Goal: Contribute content: Contribute content

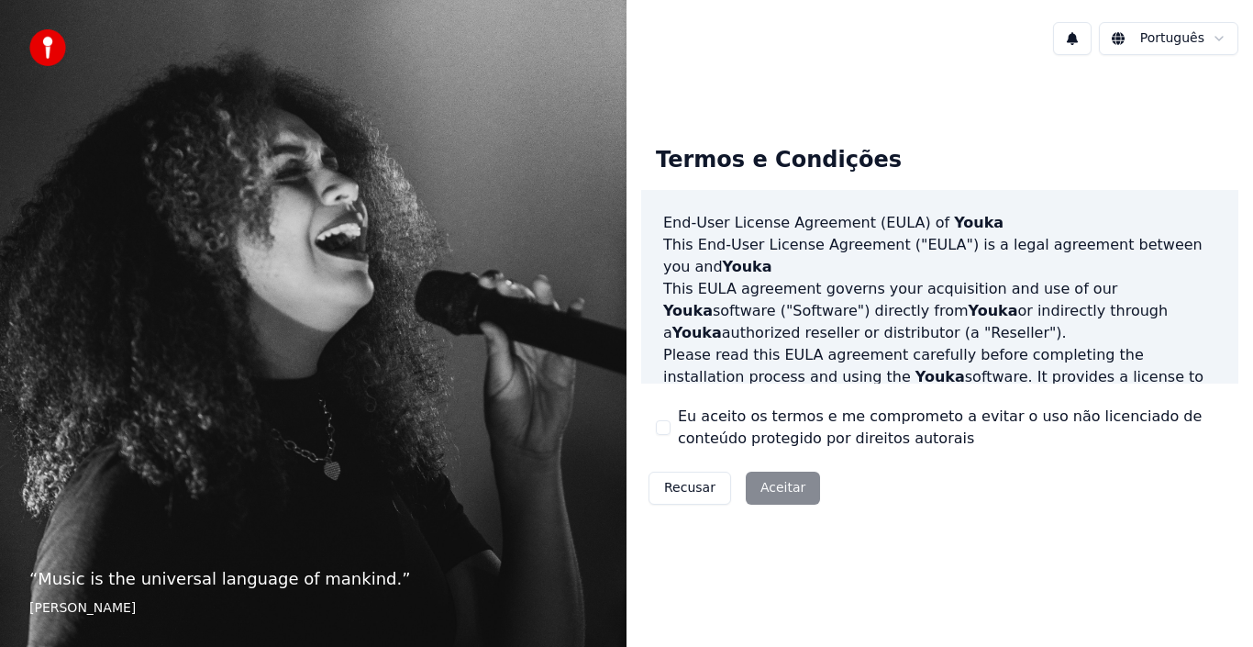
click at [778, 484] on div "Recusar Aceitar" at bounding box center [734, 488] width 186 height 48
click at [772, 485] on div "Recusar Aceitar" at bounding box center [734, 488] width 186 height 48
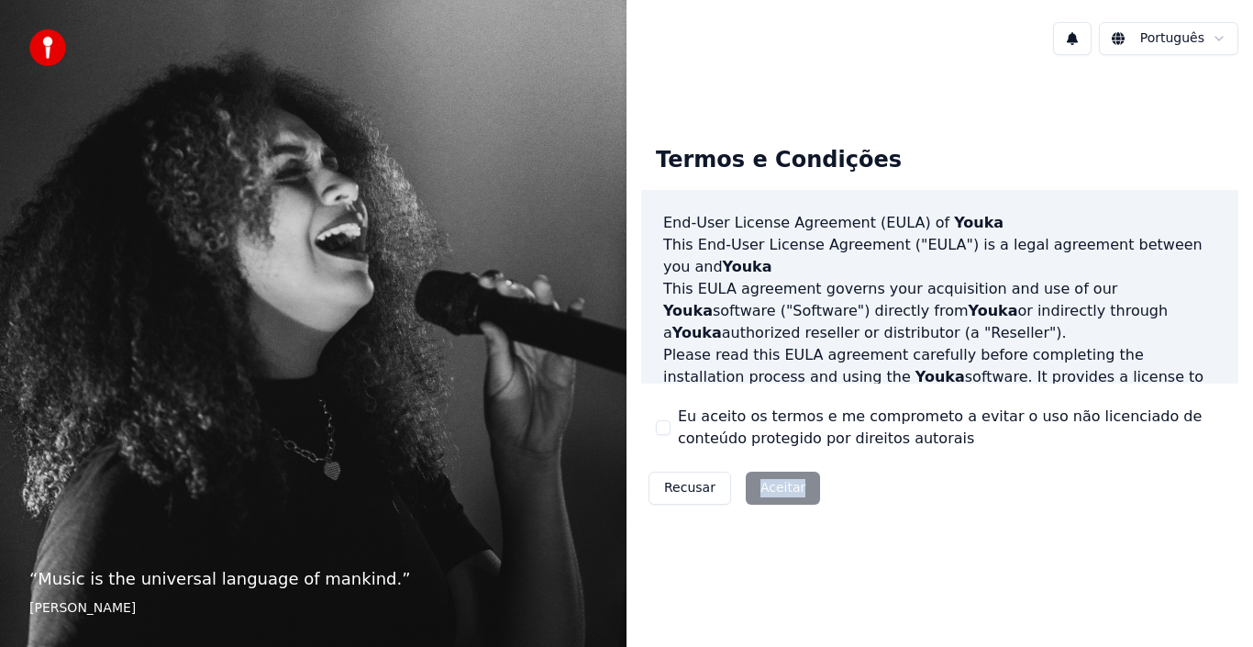
click at [772, 485] on div "Recusar Aceitar" at bounding box center [734, 488] width 186 height 48
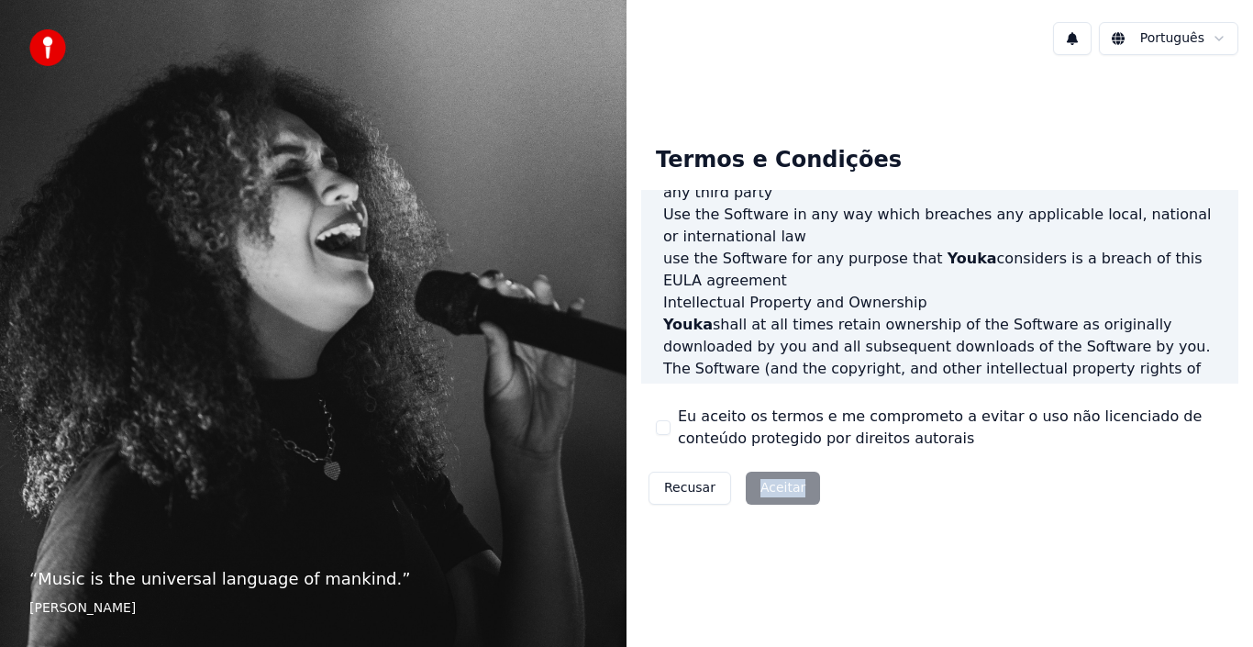
scroll to position [1259, 0]
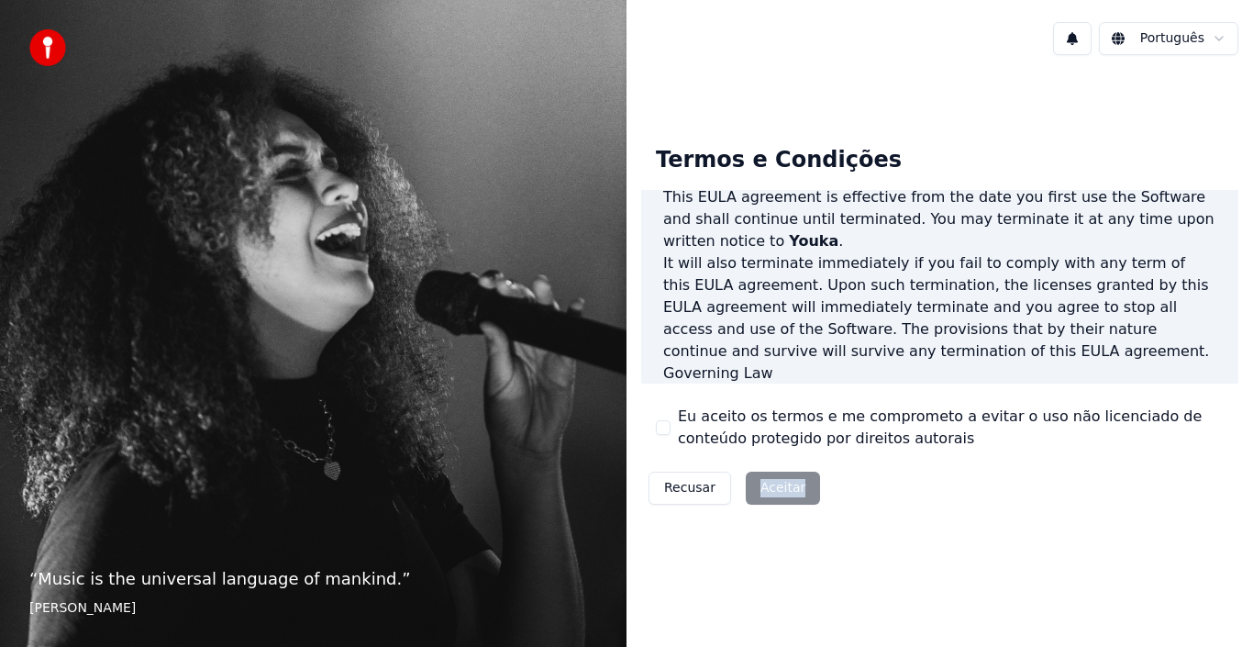
click at [772, 495] on div "Recusar Aceitar" at bounding box center [734, 488] width 186 height 48
click at [779, 488] on div "Recusar Aceitar" at bounding box center [734, 488] width 186 height 48
click at [757, 495] on div "Recusar Aceitar" at bounding box center [734, 488] width 186 height 48
click at [765, 497] on div "Recusar Aceitar" at bounding box center [734, 488] width 186 height 48
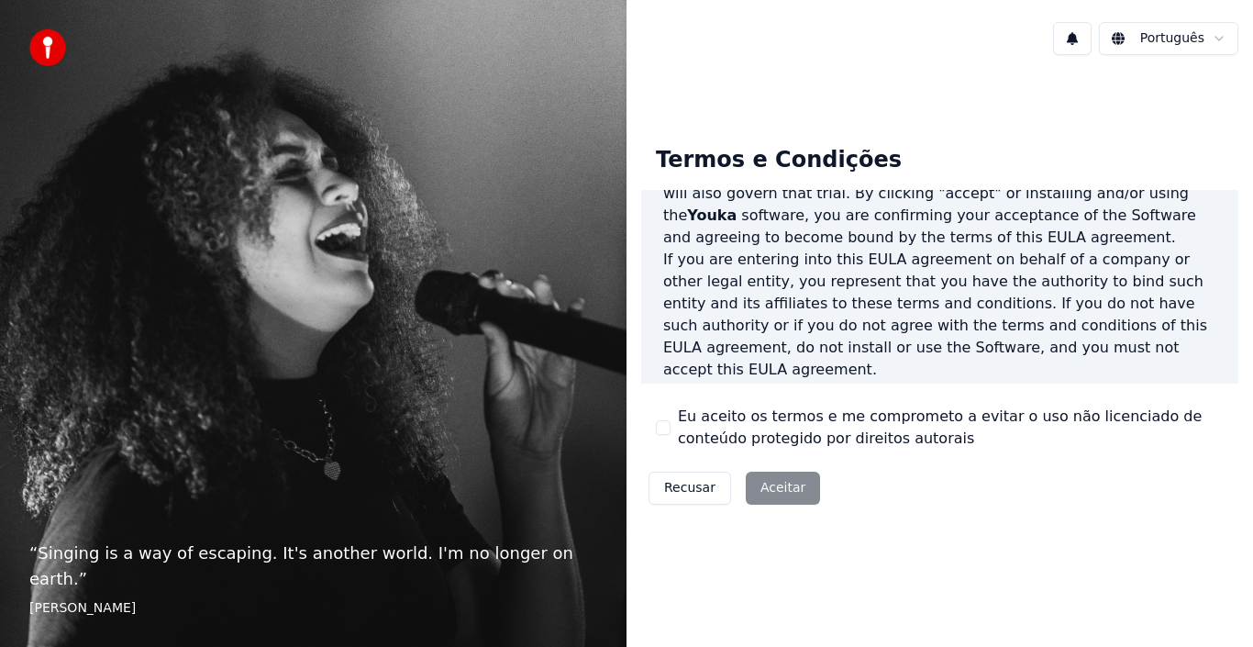
scroll to position [1259, 0]
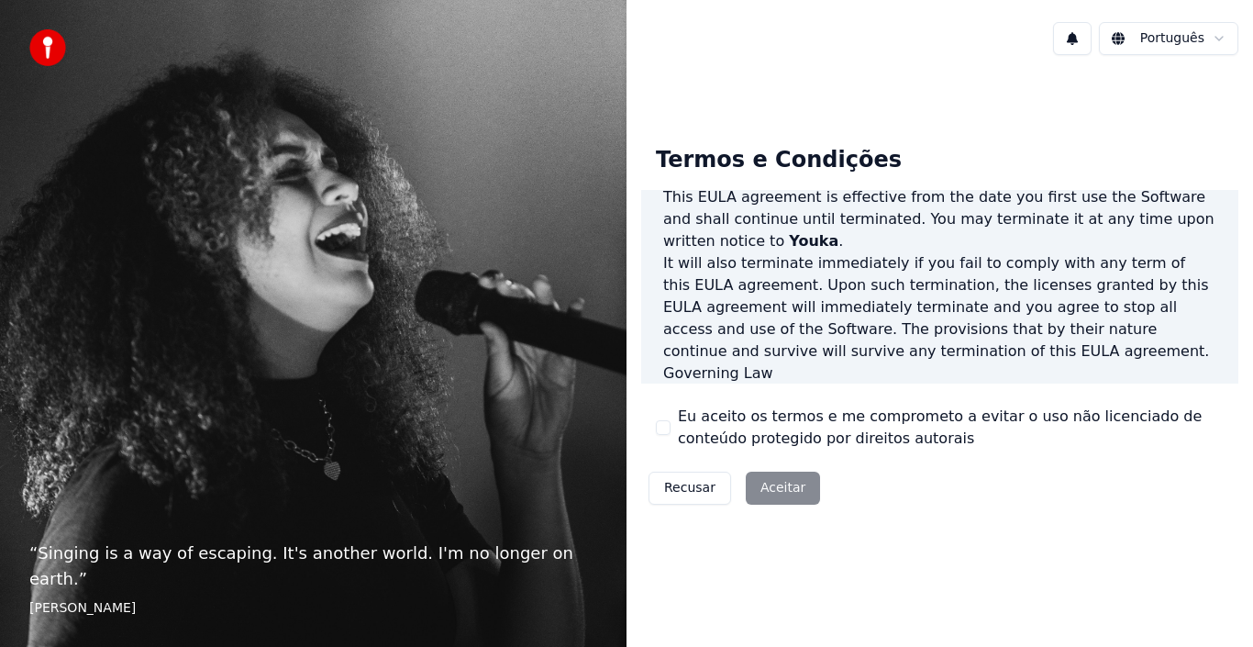
click at [800, 384] on p "This [PERSON_NAME] agreement, and any dispute arising out of or in connection w…" at bounding box center [939, 417] width 553 height 66
click at [778, 485] on div "Recusar Aceitar" at bounding box center [734, 488] width 186 height 48
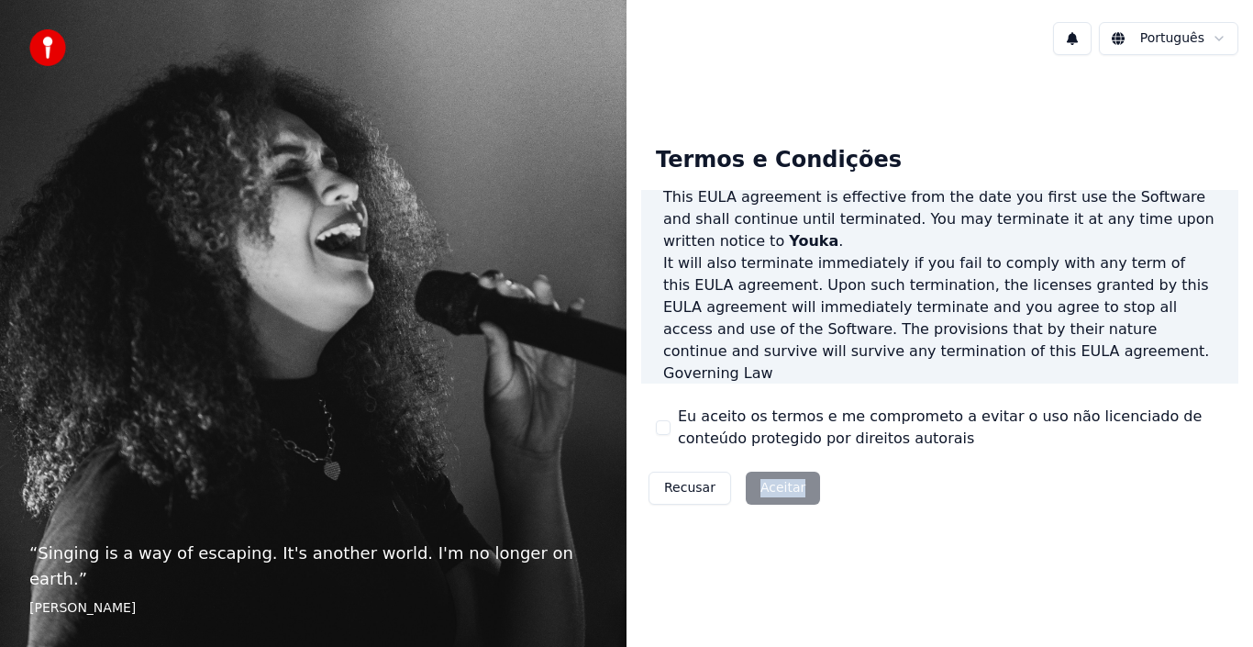
click at [778, 485] on div "Recusar Aceitar" at bounding box center [734, 488] width 186 height 48
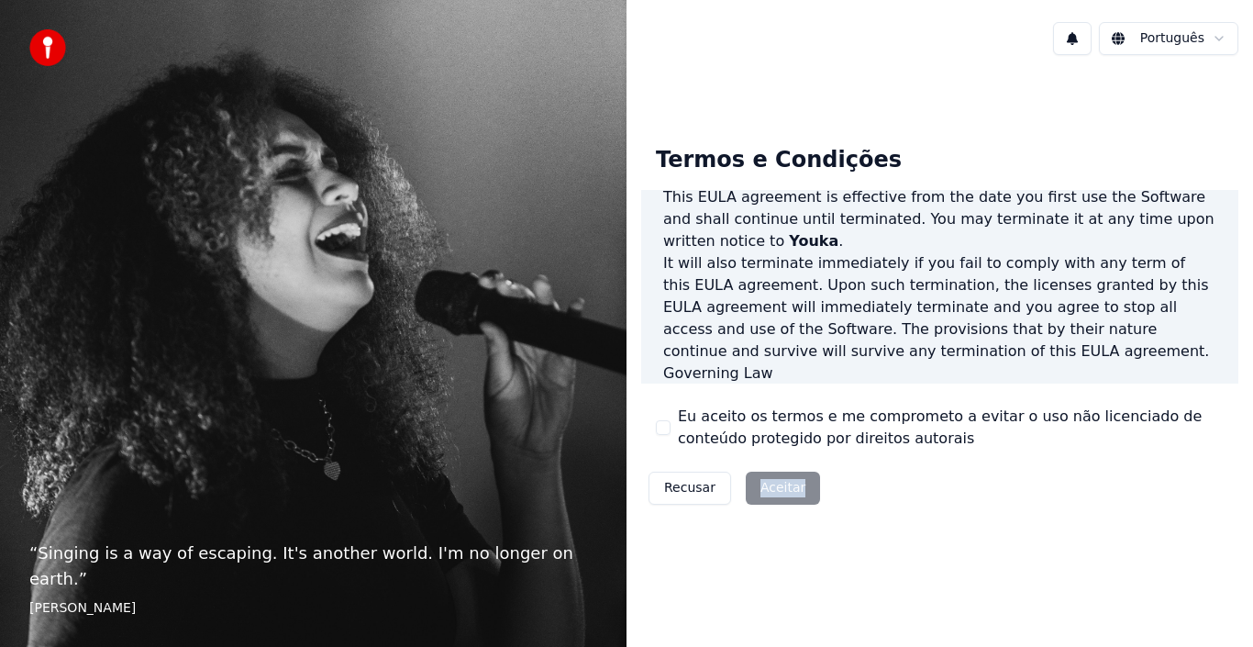
click at [773, 491] on div "Recusar Aceitar" at bounding box center [734, 488] width 186 height 48
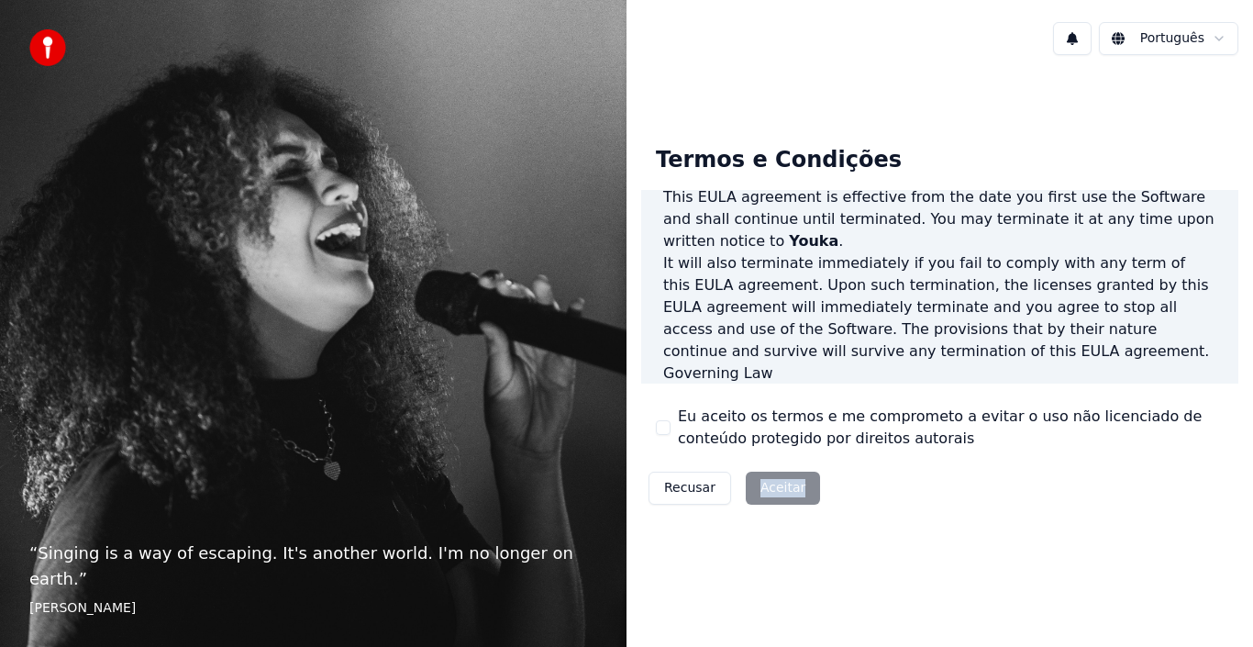
click at [773, 491] on div "Recusar Aceitar" at bounding box center [734, 488] width 186 height 48
click at [768, 478] on div "Recusar Aceitar" at bounding box center [734, 488] width 186 height 48
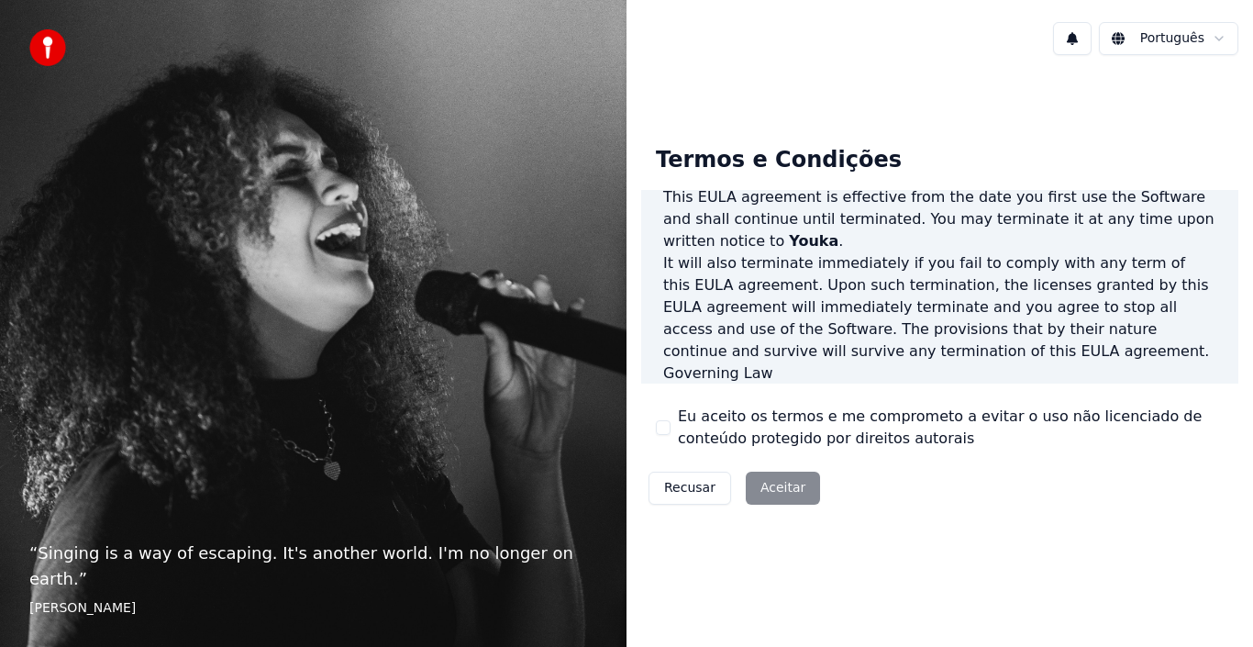
click at [662, 425] on button "Eu aceito os termos e me comprometo a evitar o uso não licenciado de conteúdo p…" at bounding box center [663, 427] width 15 height 15
click at [769, 493] on button "Aceitar" at bounding box center [783, 488] width 74 height 33
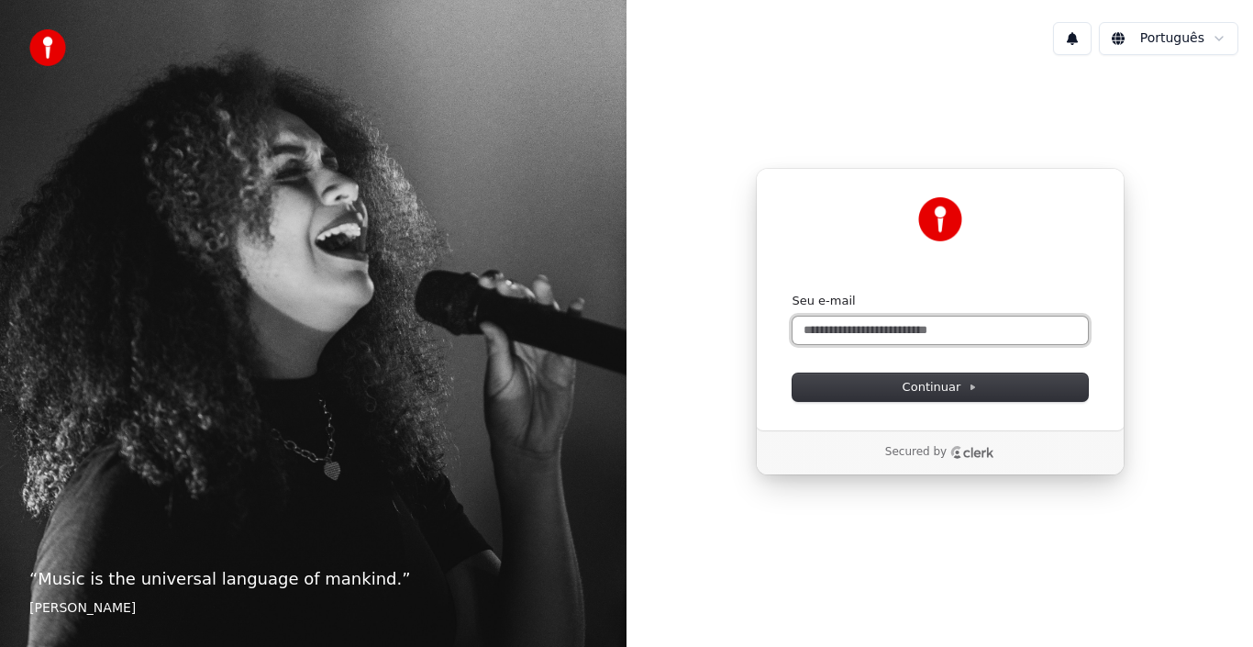
click at [855, 328] on input "Seu e-mail" at bounding box center [940, 331] width 295 height 28
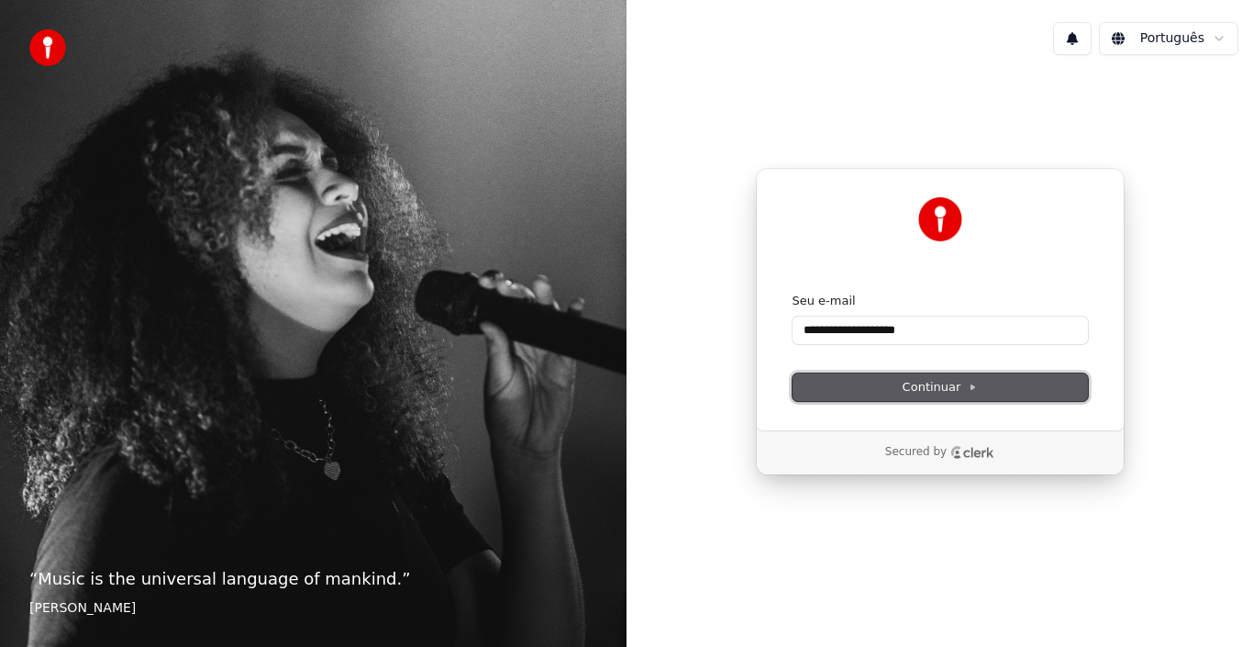
click at [973, 386] on icon at bounding box center [972, 387] width 9 height 9
type input "**********"
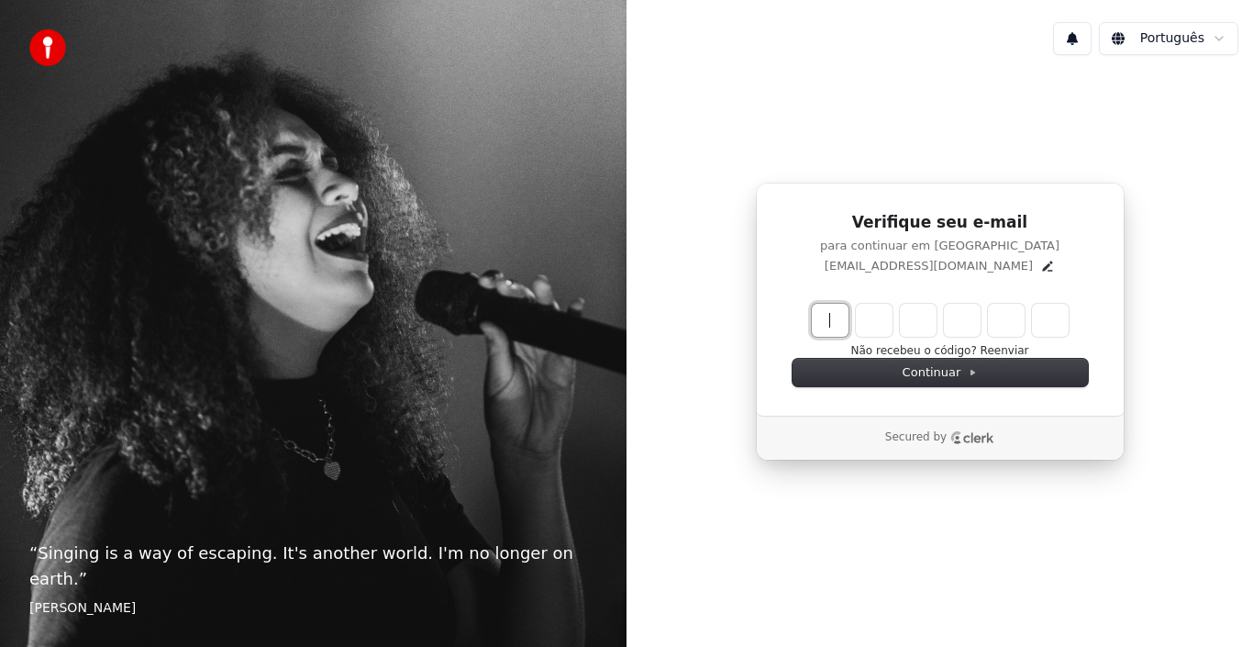
click at [835, 320] on input "Enter verification code" at bounding box center [959, 320] width 294 height 33
type input "******"
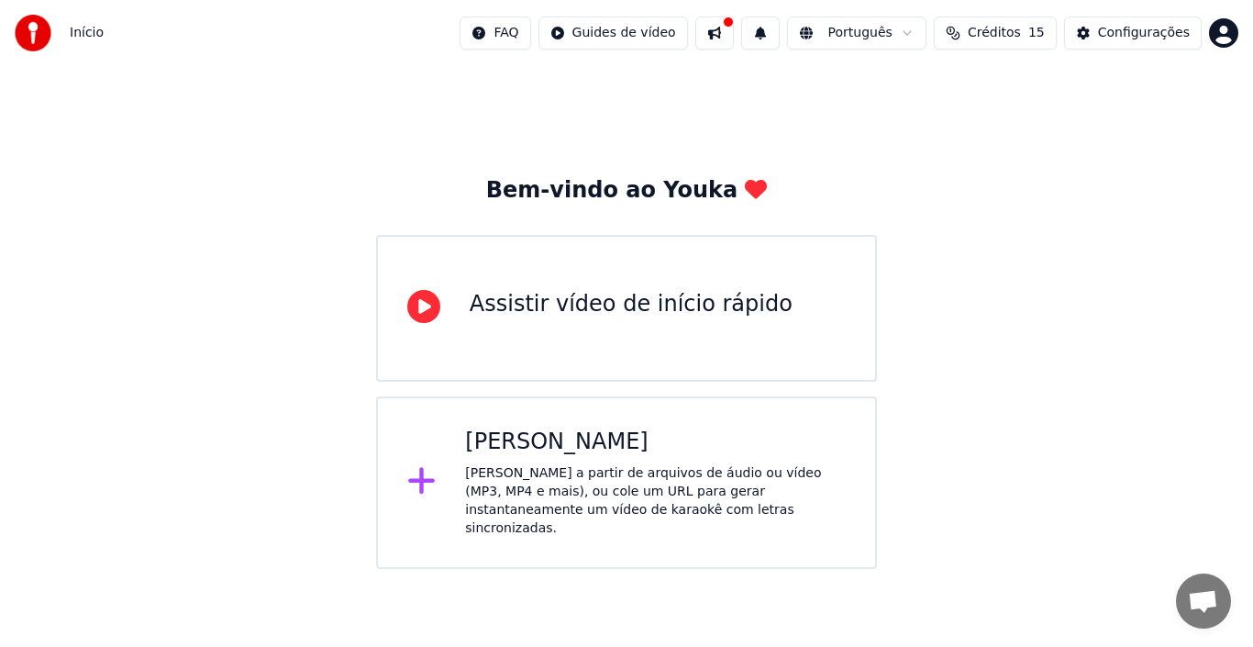
click at [423, 478] on icon at bounding box center [421, 481] width 27 height 27
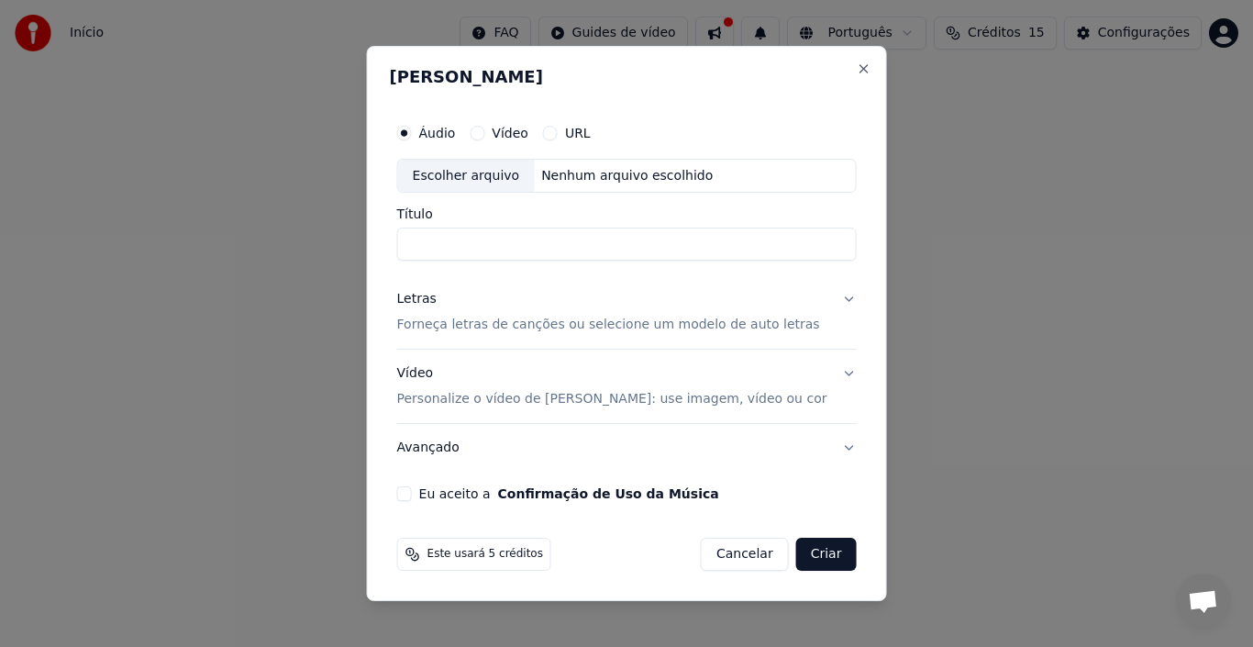
click at [495, 248] on input "Título" at bounding box center [627, 244] width 460 height 33
click at [522, 131] on label "Vídeo" at bounding box center [510, 133] width 37 height 13
click at [484, 131] on button "Vídeo" at bounding box center [477, 133] width 15 height 15
click at [459, 213] on label "Título" at bounding box center [627, 214] width 460 height 13
click at [459, 228] on input "Título" at bounding box center [627, 244] width 460 height 33
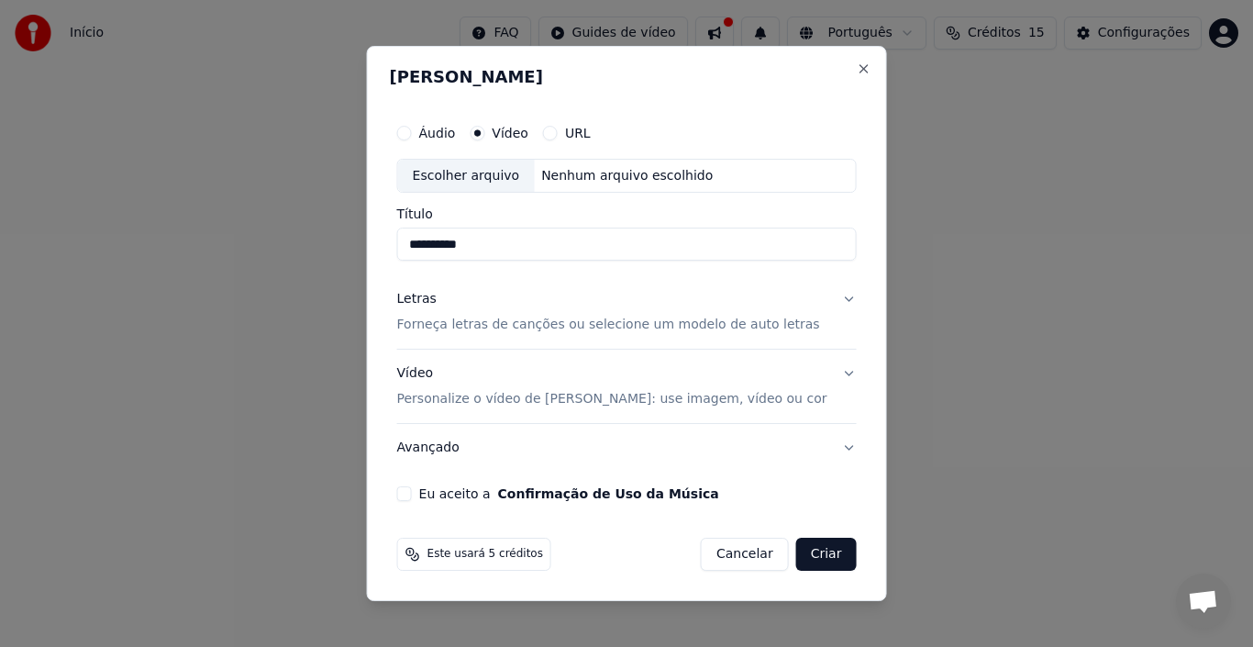
click at [800, 552] on button "Criar" at bounding box center [826, 554] width 61 height 33
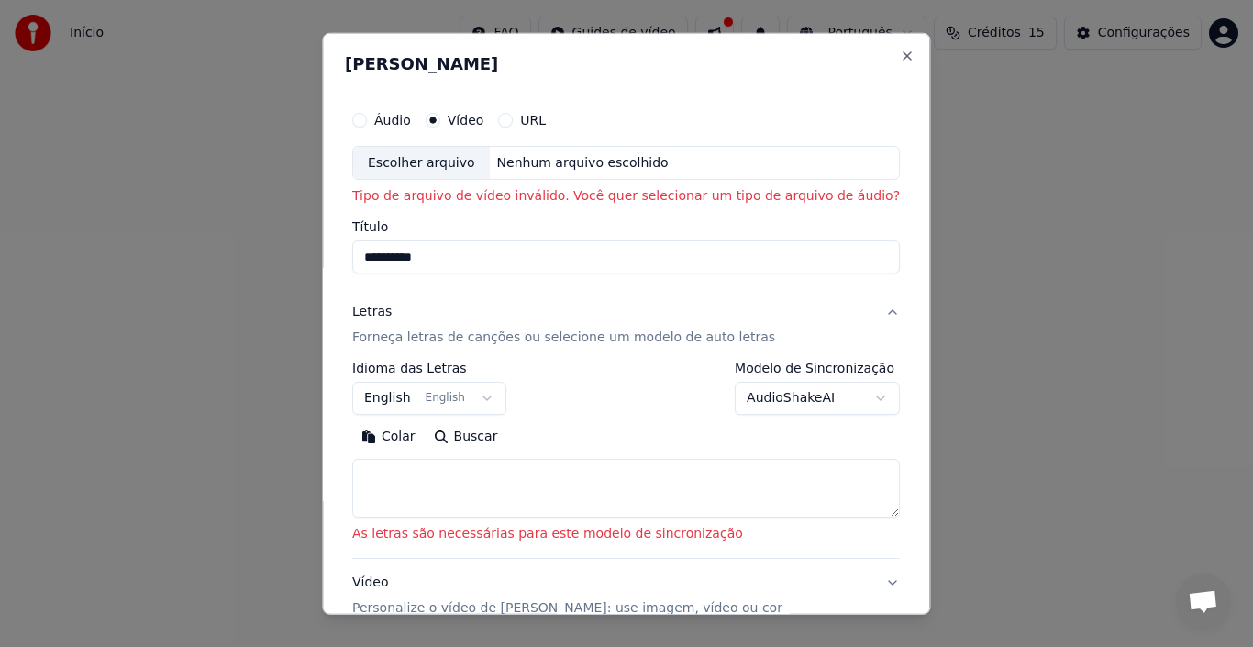
click at [457, 165] on div "Escolher arquivo" at bounding box center [421, 162] width 137 height 33
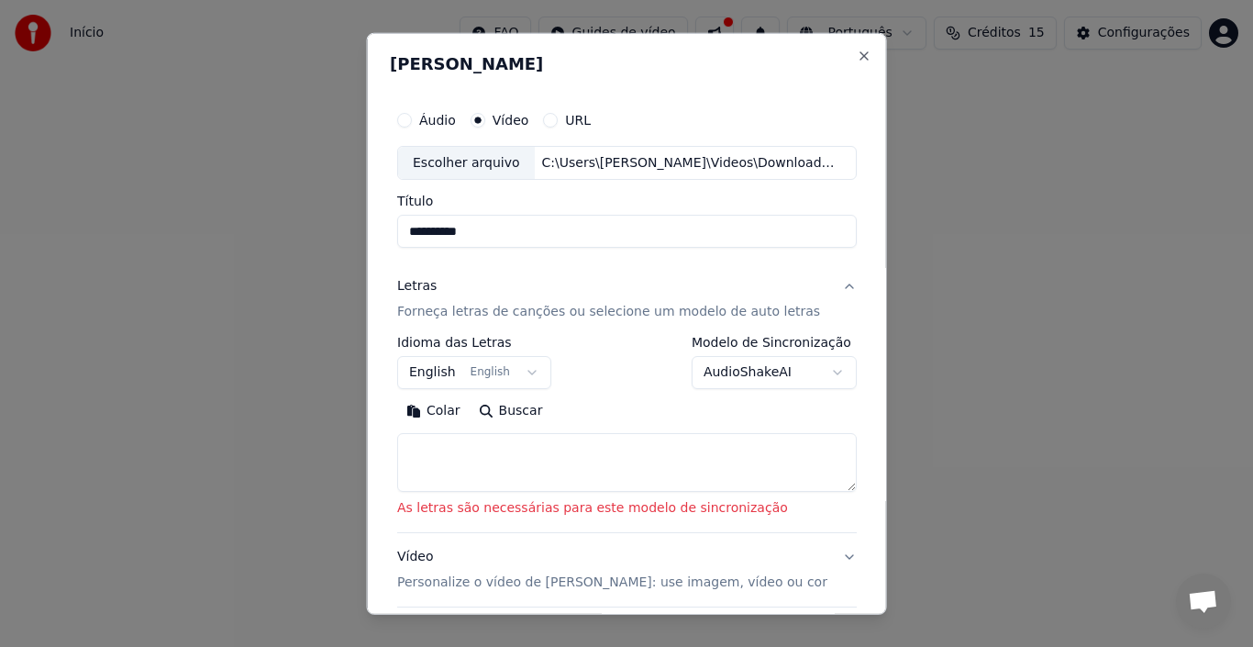
type input "**********"
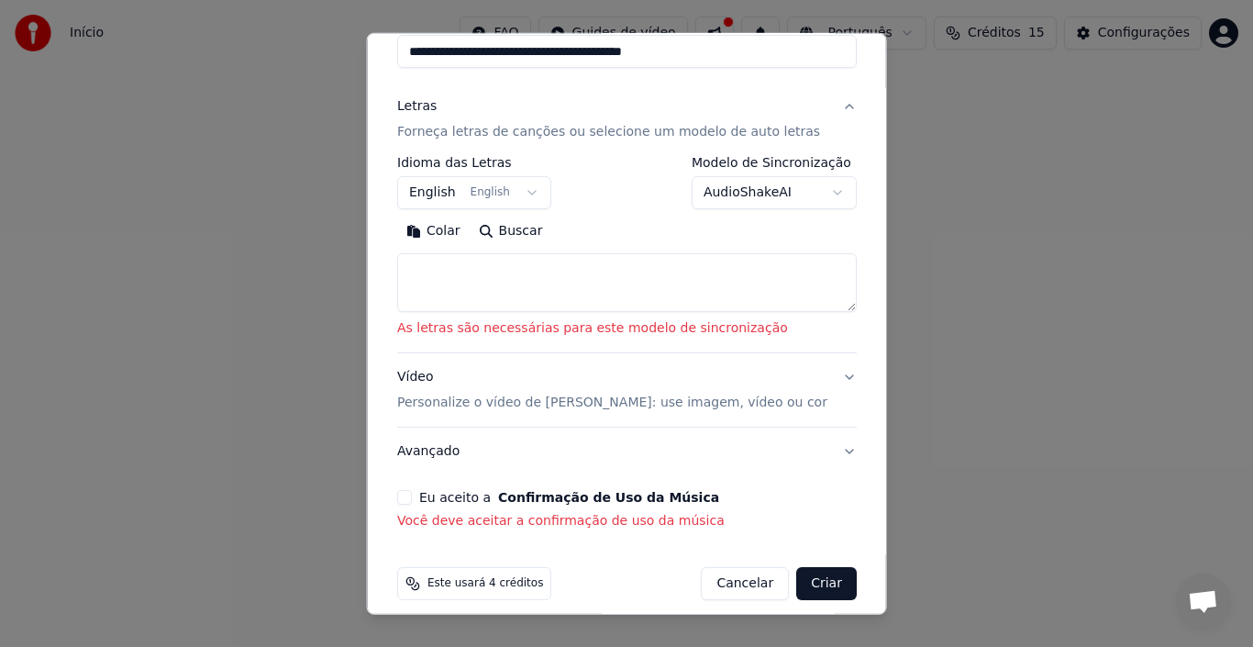
scroll to position [195, 0]
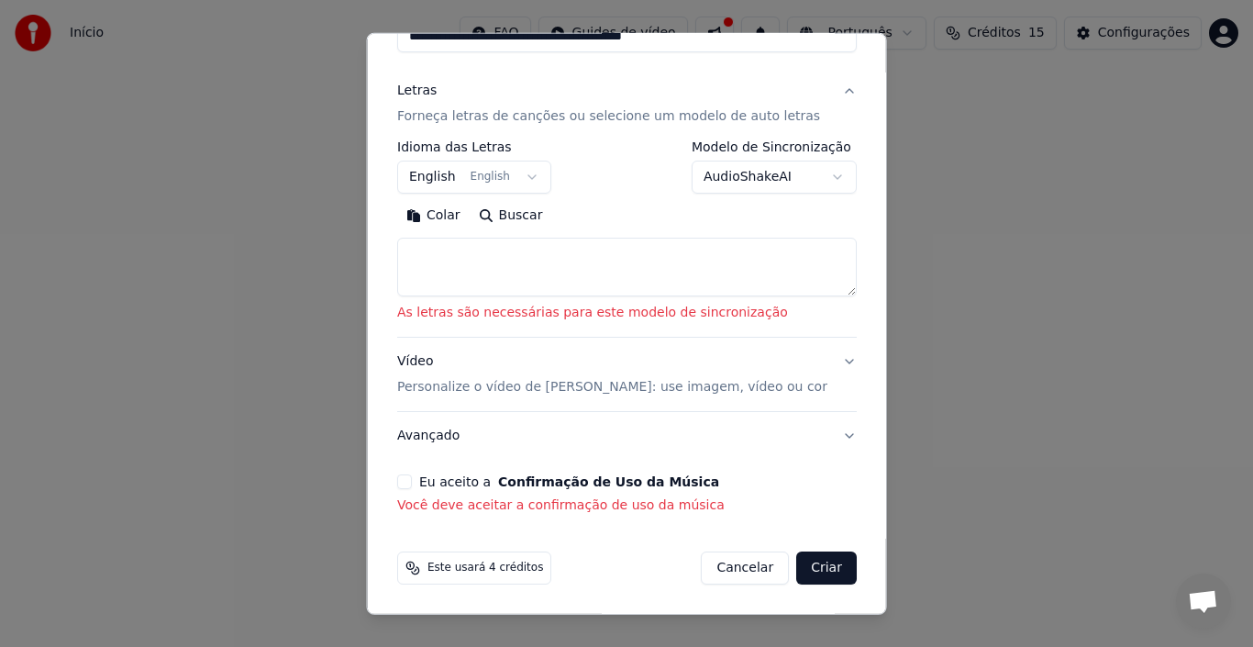
click at [806, 572] on button "Criar" at bounding box center [826, 567] width 61 height 33
click at [732, 561] on button "Cancelar" at bounding box center [745, 567] width 88 height 33
select select
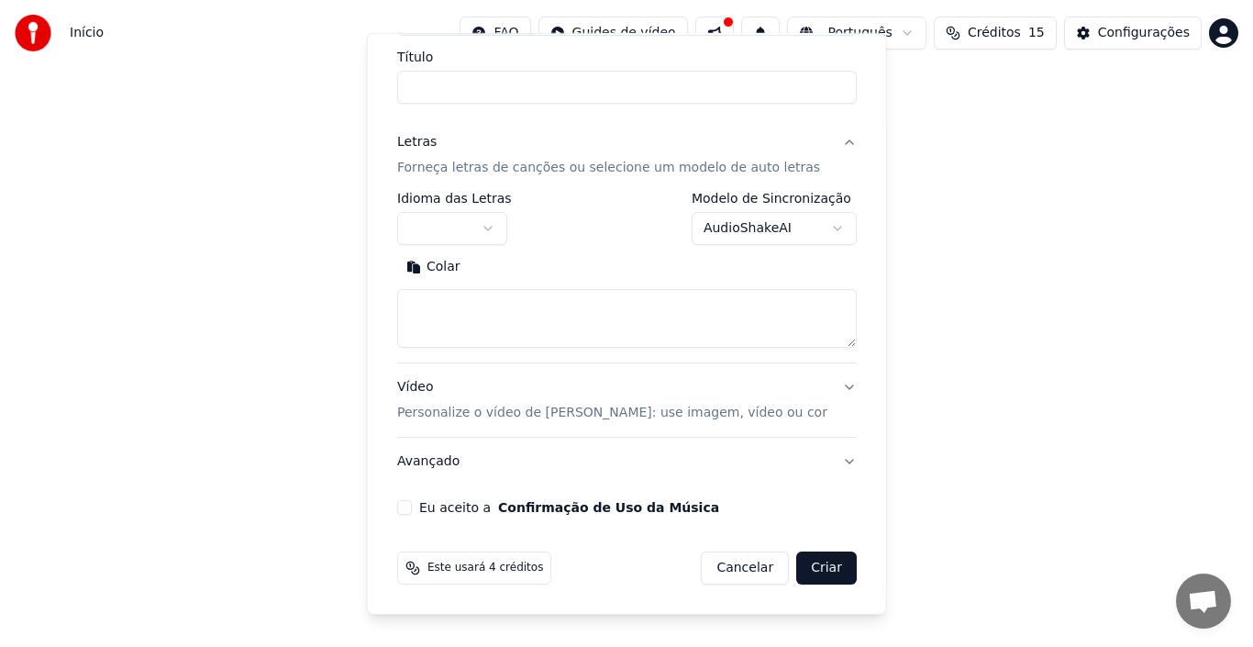
scroll to position [144, 0]
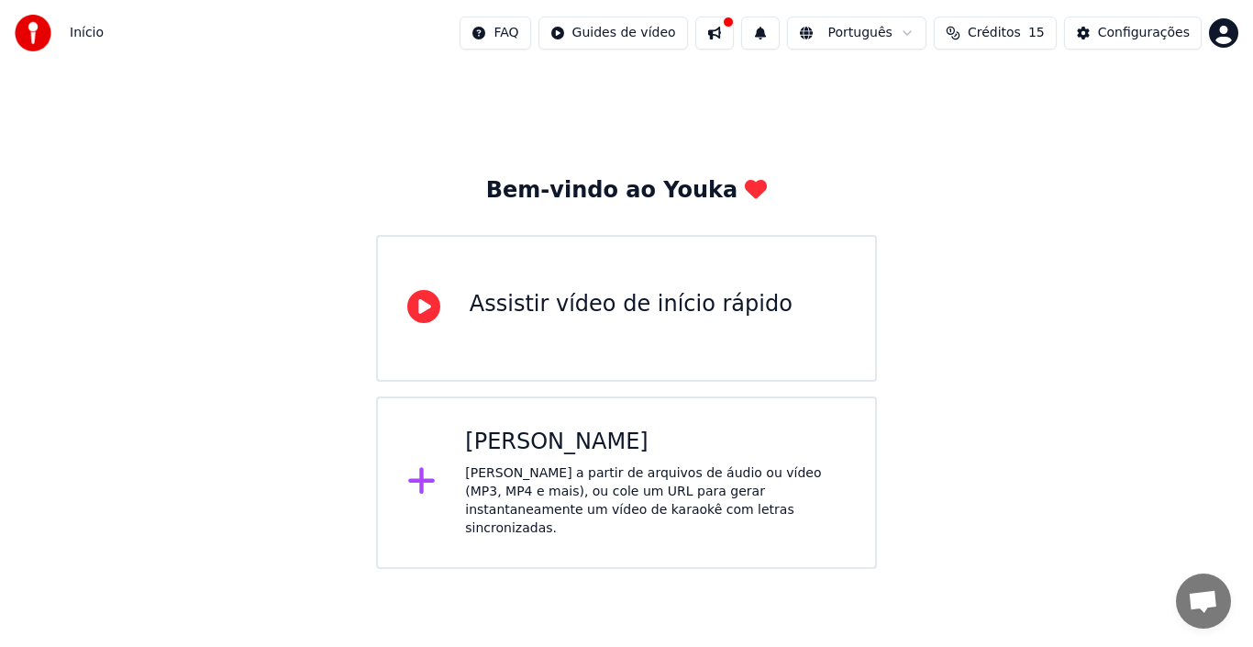
click at [636, 308] on div "Assistir vídeo de início rápido" at bounding box center [631, 304] width 323 height 29
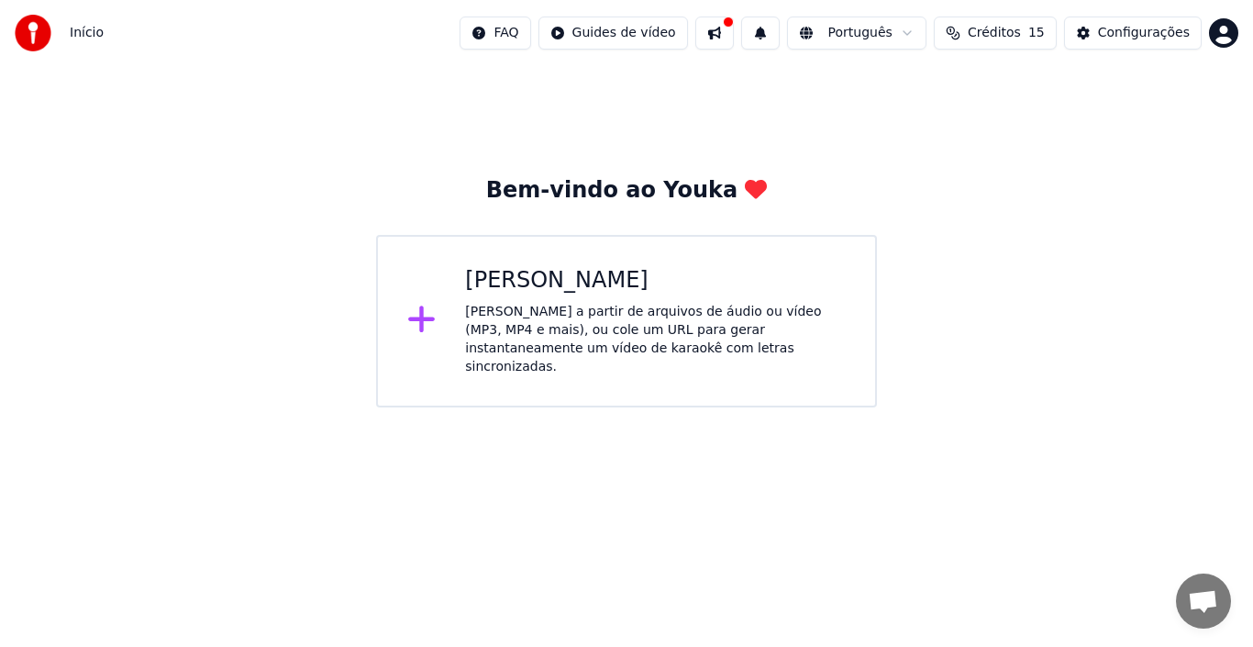
click at [646, 328] on div "Crie karaokê a partir de arquivos de áudio ou vídeo (MP3, MP4 e mais), ou cole …" at bounding box center [655, 339] width 381 height 73
